Goal: Information Seeking & Learning: Learn about a topic

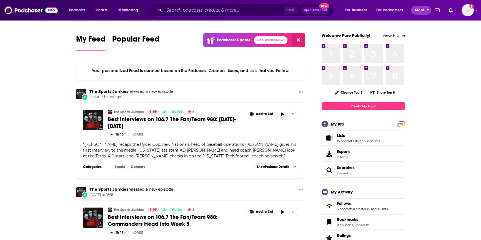
click at [425, 11] on button "More" at bounding box center [421, 10] width 20 height 9
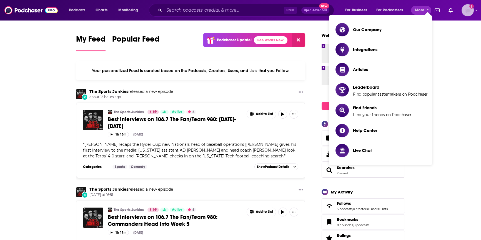
click at [476, 10] on icon "Show profile menu" at bounding box center [476, 10] width 2 height 1
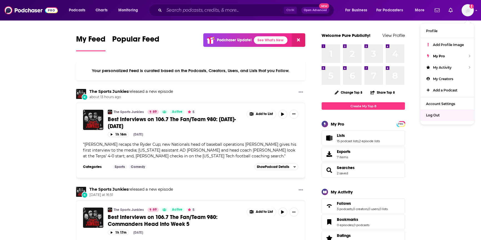
click at [159, 8] on div "Ctrl K Open Advanced New" at bounding box center [241, 10] width 185 height 13
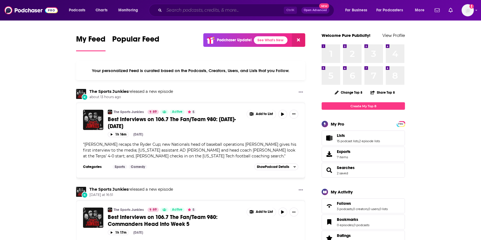
click at [174, 8] on input "Search podcasts, credits, & more..." at bounding box center [224, 10] width 120 height 9
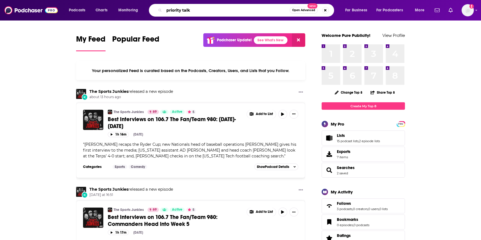
type input "priority talk"
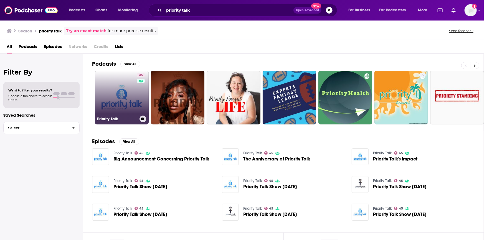
click at [123, 98] on link "45 Priority Talk" at bounding box center [122, 98] width 54 height 54
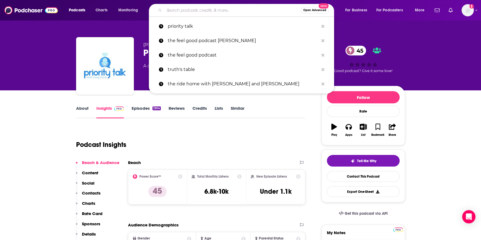
click at [178, 8] on input "Search podcasts, credits, & more..." at bounding box center [232, 10] width 137 height 9
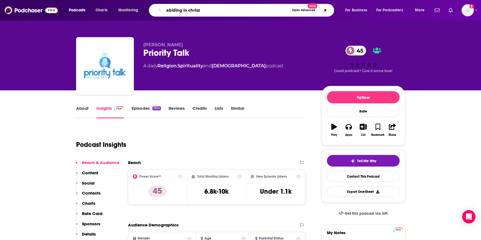
type input "abiding in chriszt"
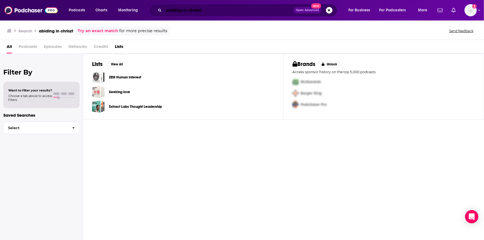
click at [227, 11] on input "abiding in chriszt" at bounding box center [229, 10] width 130 height 9
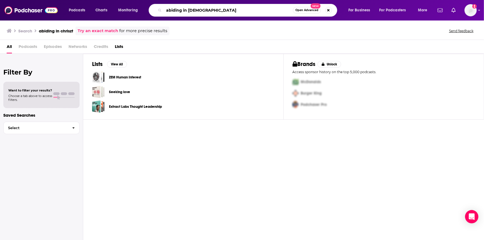
type input "abiding in [DEMOGRAPHIC_DATA]"
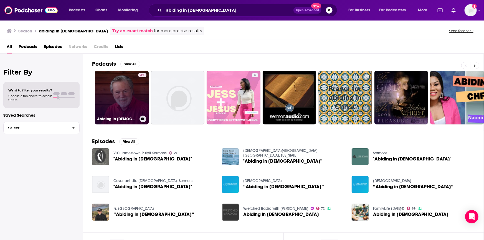
click at [126, 107] on link "42 Abiding in [DEMOGRAPHIC_DATA] w/ [PERSON_NAME]" at bounding box center [122, 98] width 54 height 54
